Goal: Task Accomplishment & Management: Complete application form

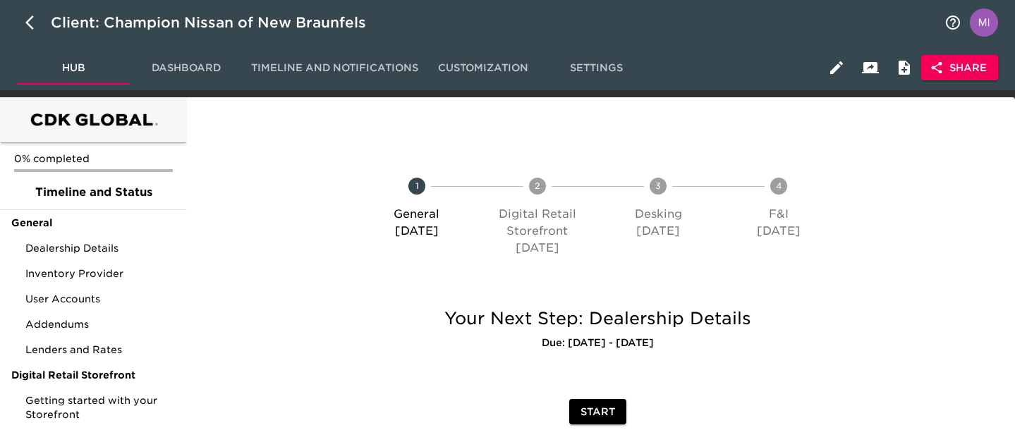
click at [960, 67] on span "Share" at bounding box center [960, 68] width 54 height 18
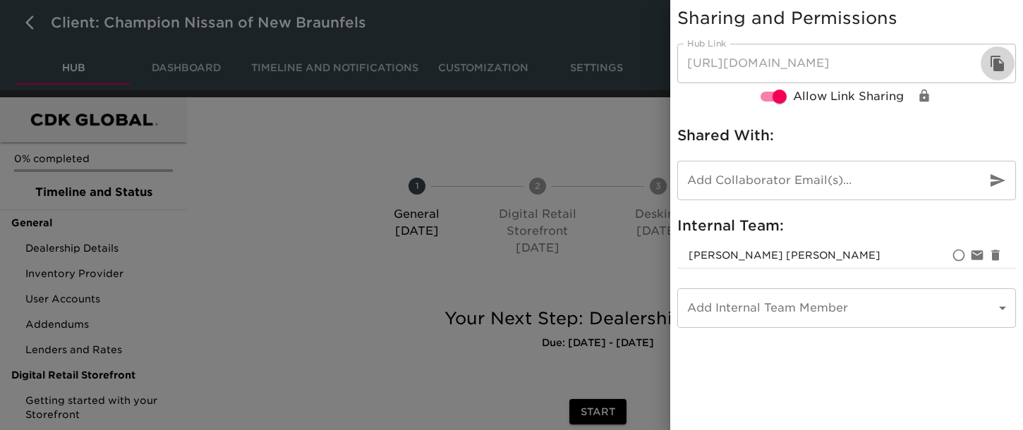
click at [999, 66] on icon "button" at bounding box center [997, 64] width 13 height 16
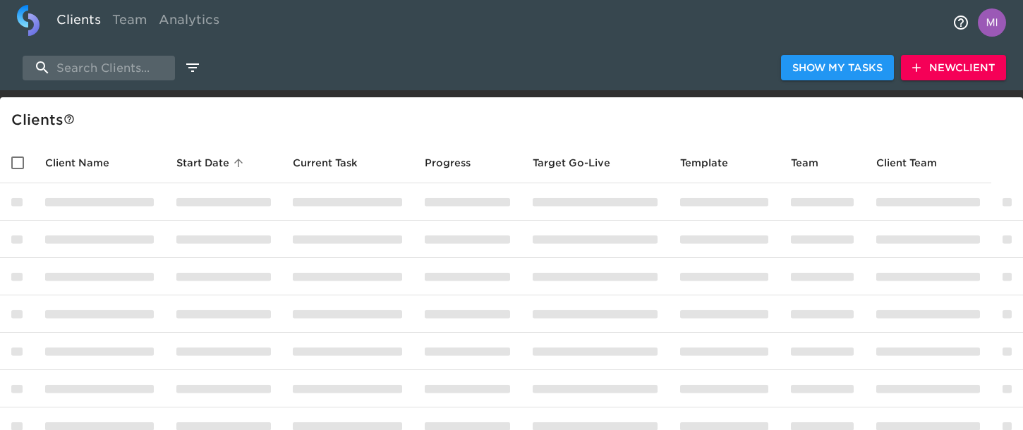
select select "10"
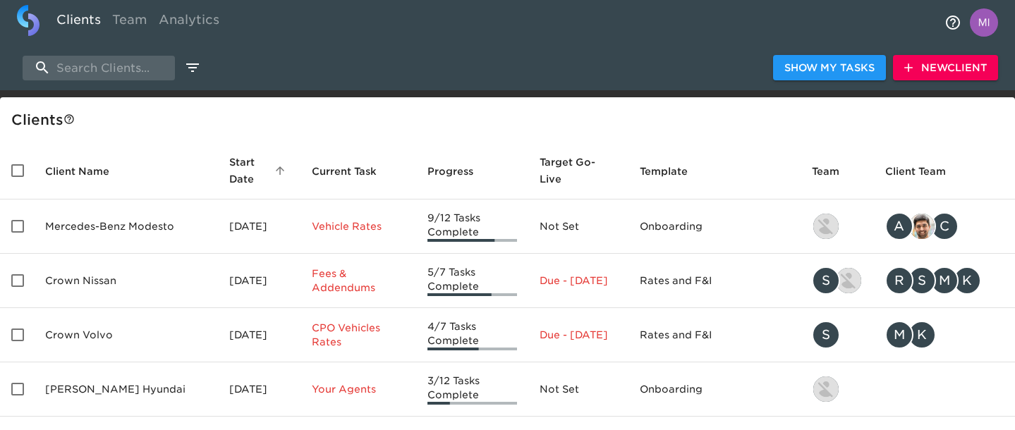
click at [941, 75] on span "New Client" at bounding box center [946, 68] width 83 height 18
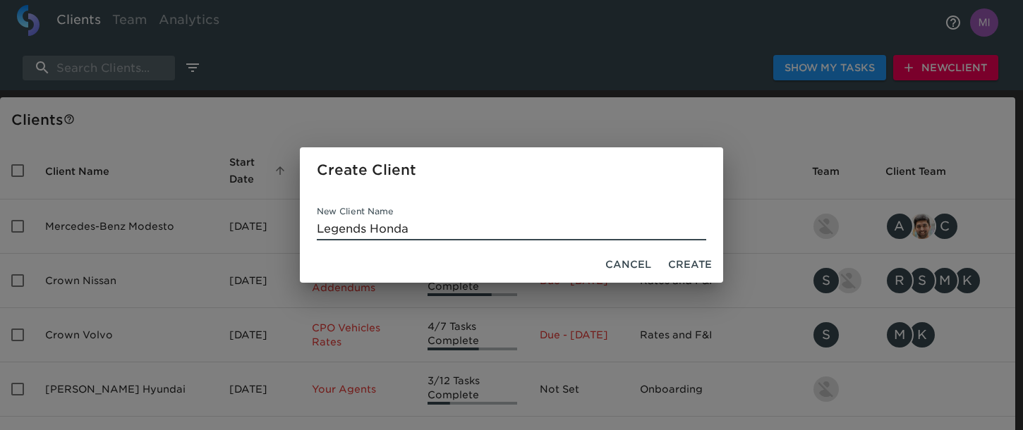
type input "Legends Honda"
click at [690, 269] on span "Create" at bounding box center [690, 265] width 44 height 18
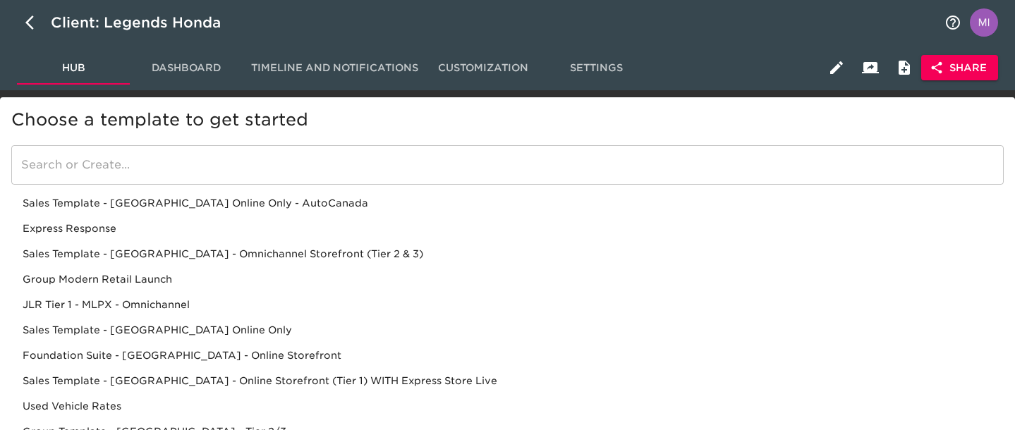
click at [344, 250] on div "Sales Template - [GEOGRAPHIC_DATA] - Omnichannel Storefront (Tier 2 & 3)" at bounding box center [507, 253] width 993 height 25
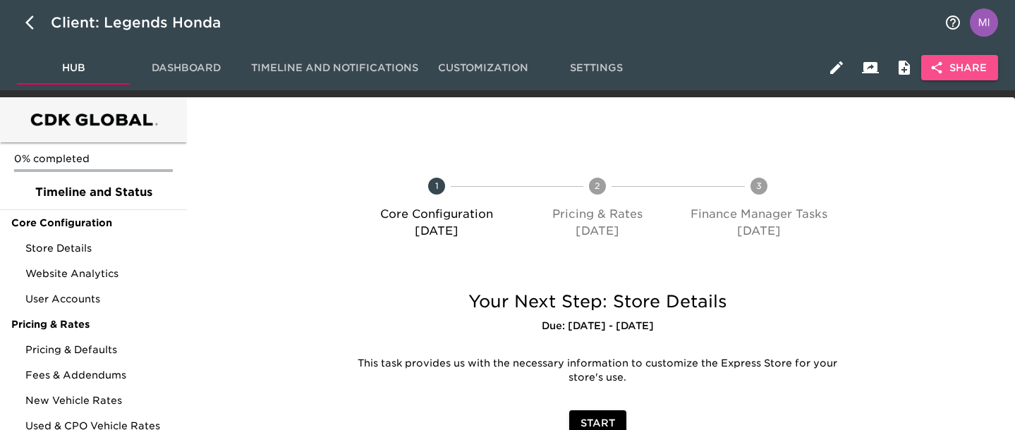
click at [969, 72] on span "Share" at bounding box center [960, 68] width 54 height 18
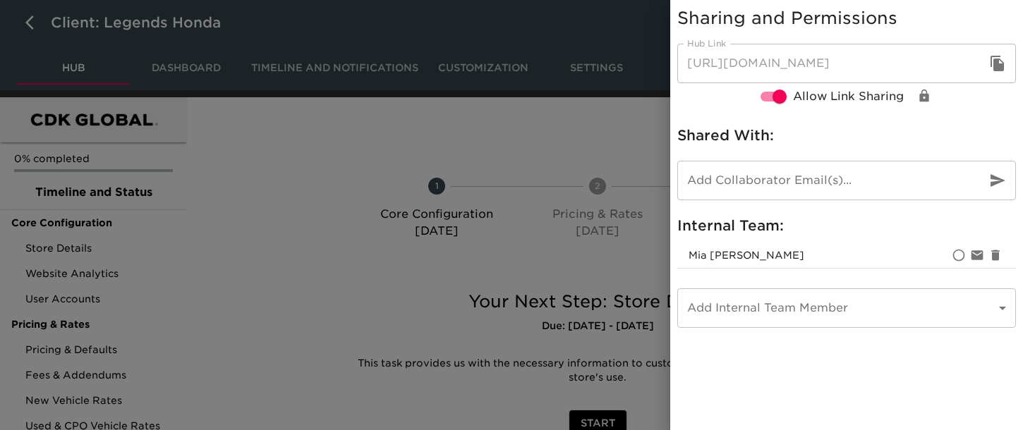
click at [998, 60] on icon "button" at bounding box center [997, 64] width 13 height 16
click at [366, 129] on div at bounding box center [511, 215] width 1023 height 430
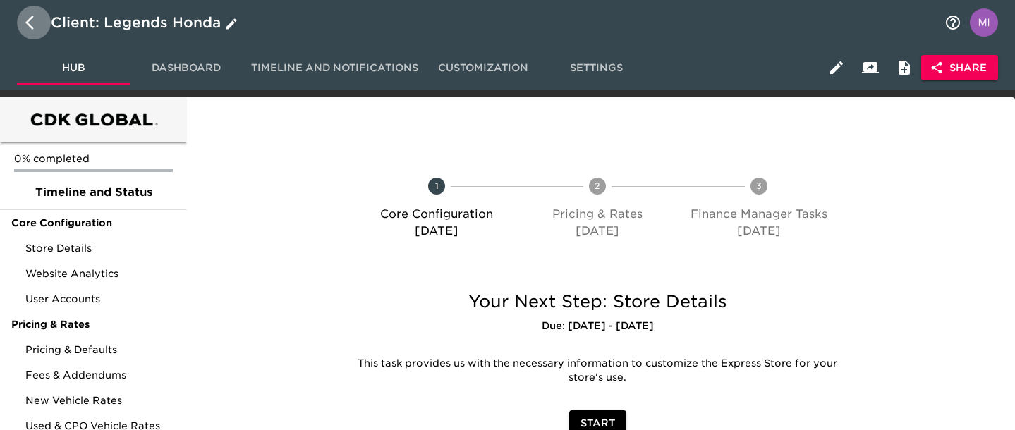
click at [32, 23] on icon "button" at bounding box center [33, 22] width 17 height 17
select select "10"
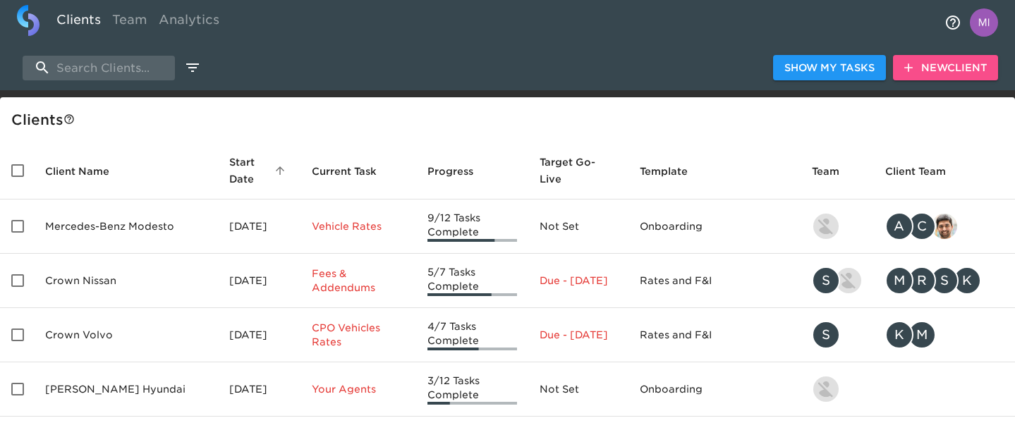
click at [955, 68] on span "New Client" at bounding box center [946, 68] width 83 height 18
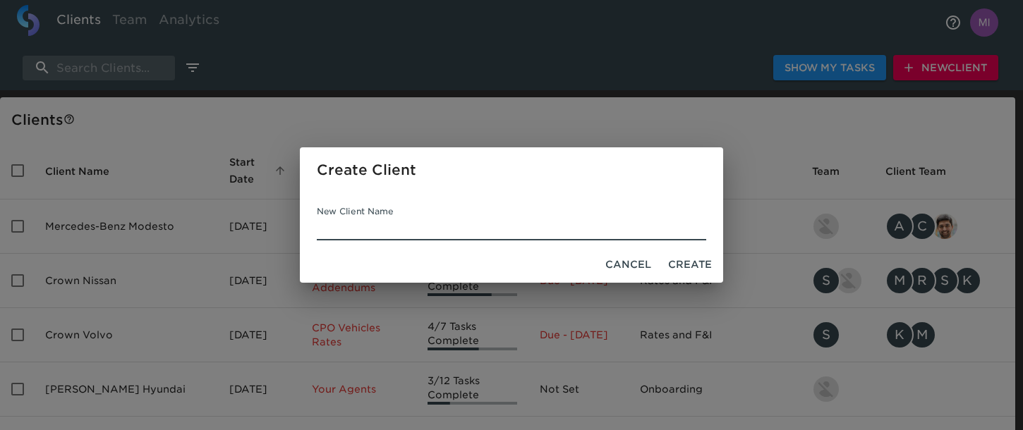
paste input "Audi of Shawnee Mission"
type input "Audi of Shawnee Mission"
click at [694, 262] on span "Create" at bounding box center [690, 265] width 44 height 18
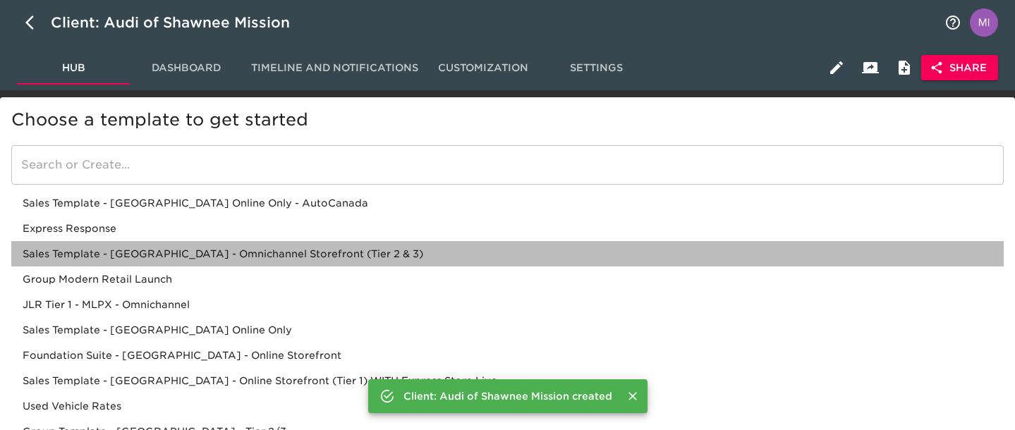
click at [362, 253] on div "Sales Template - [GEOGRAPHIC_DATA] - Omnichannel Storefront (Tier 2 & 3)" at bounding box center [507, 253] width 993 height 25
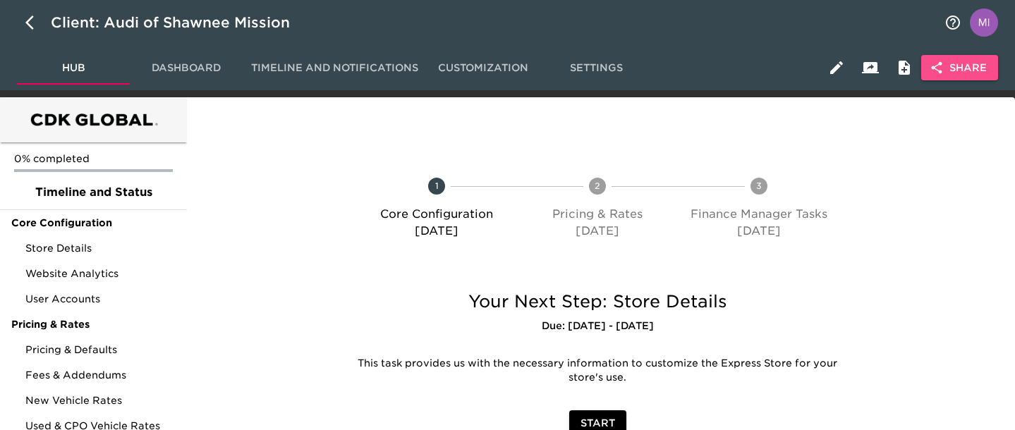
click at [953, 75] on span "Share" at bounding box center [960, 68] width 54 height 18
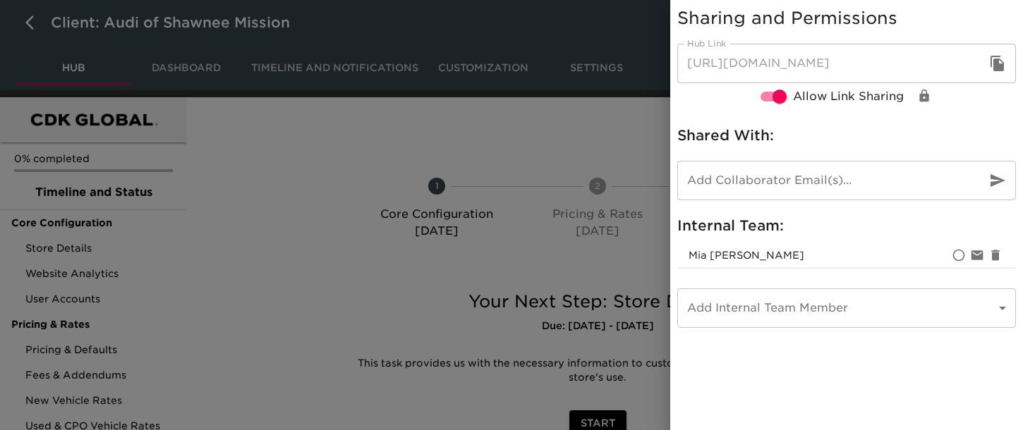
click at [992, 67] on icon "button" at bounding box center [997, 63] width 17 height 17
click at [464, 207] on div at bounding box center [511, 215] width 1023 height 430
